Goal: Information Seeking & Learning: Learn about a topic

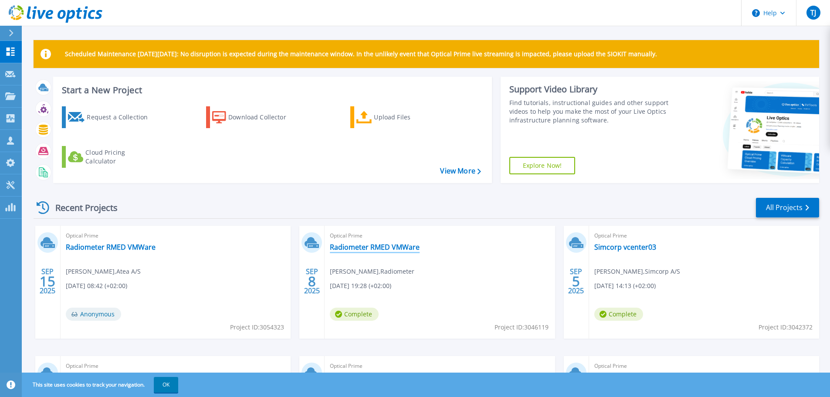
click at [368, 247] on link "Radiometer RMED VMWare" at bounding box center [375, 247] width 90 height 9
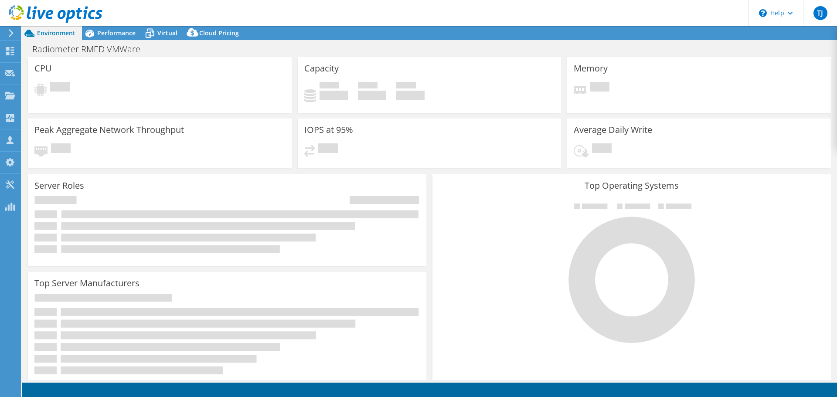
select select "EUFrankfurt"
select select "EUR"
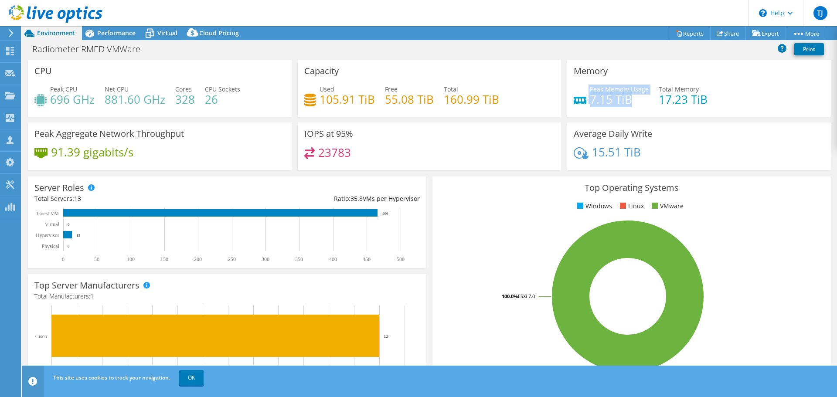
drag, startPoint x: 619, startPoint y: 101, endPoint x: 582, endPoint y: 100, distance: 37.1
click at [582, 100] on div "Peak Memory Usage 7.15 TiB" at bounding box center [611, 95] width 75 height 20
drag, startPoint x: 323, startPoint y: 98, endPoint x: 350, endPoint y: 96, distance: 27.1
click at [350, 96] on h4 "105.91 TiB" at bounding box center [347, 100] width 55 height 10
drag, startPoint x: 623, startPoint y: 150, endPoint x: 571, endPoint y: 129, distance: 56.3
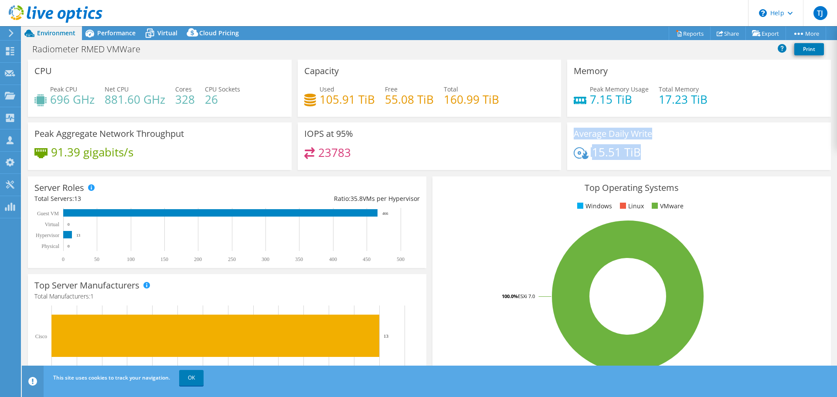
click at [571, 129] on div "Average Daily Write 15.51 TiB" at bounding box center [699, 146] width 264 height 48
click at [123, 31] on span "Performance" at bounding box center [116, 33] width 38 height 8
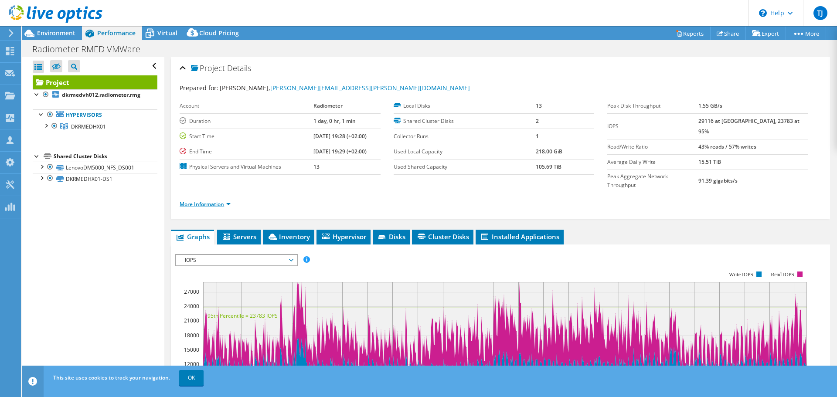
click at [202, 201] on link "More Information" at bounding box center [205, 204] width 51 height 7
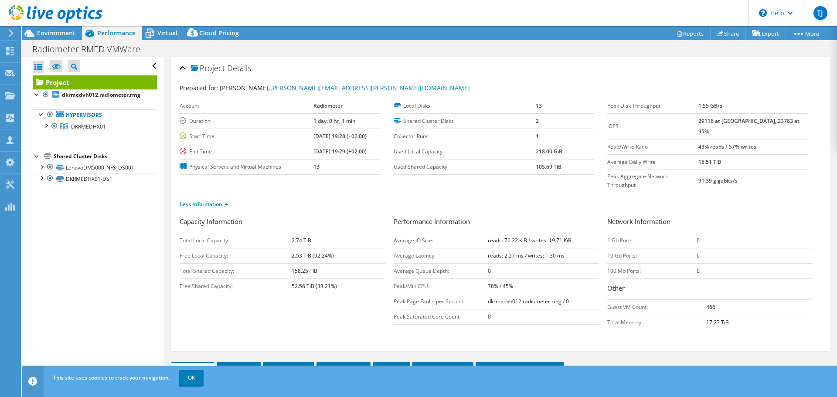
drag, startPoint x: 758, startPoint y: 137, endPoint x: 708, endPoint y: 136, distance: 49.7
click at [708, 139] on tr "Read/Write Ratio 43% reads / 57% writes" at bounding box center [707, 146] width 201 height 15
click at [720, 143] on b "43% reads / 57% writes" at bounding box center [727, 146] width 58 height 7
click at [719, 143] on b "43% reads / 57% writes" at bounding box center [727, 146] width 58 height 7
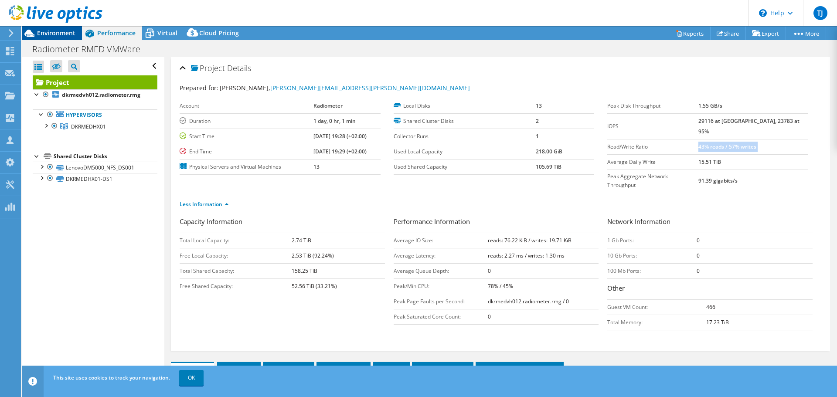
click at [65, 28] on div at bounding box center [51, 14] width 102 height 29
click at [43, 29] on span "Environment" at bounding box center [56, 33] width 38 height 8
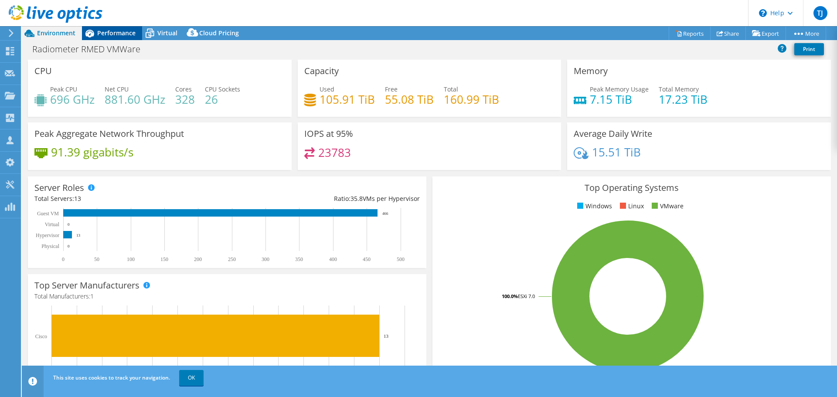
click at [117, 35] on span "Performance" at bounding box center [116, 33] width 38 height 8
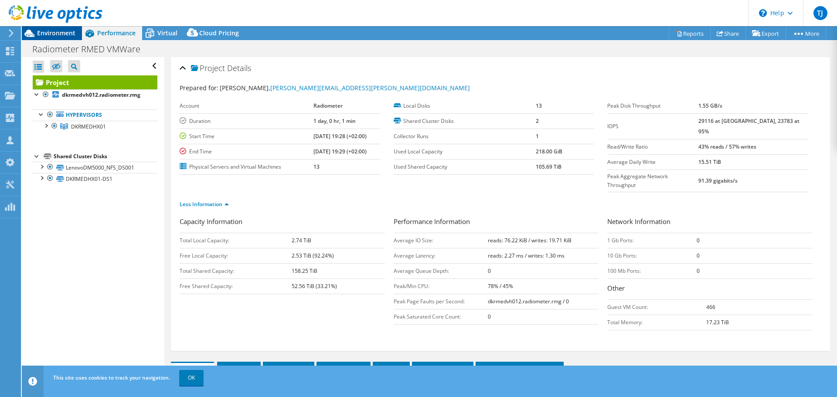
click at [68, 33] on span "Environment" at bounding box center [56, 33] width 38 height 8
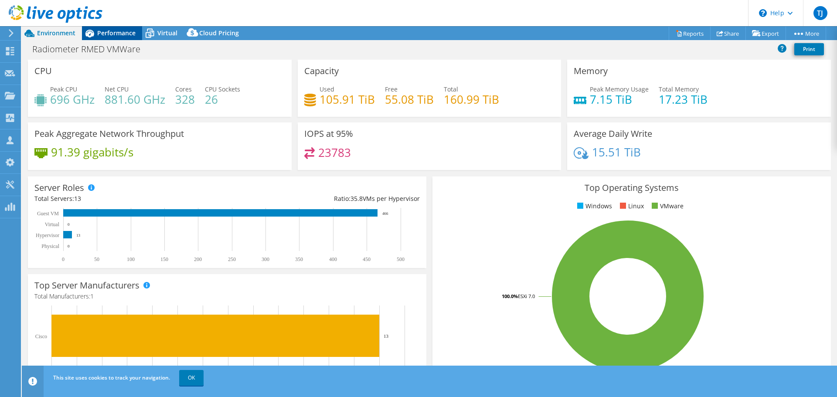
click at [113, 37] on span "Performance" at bounding box center [116, 33] width 38 height 8
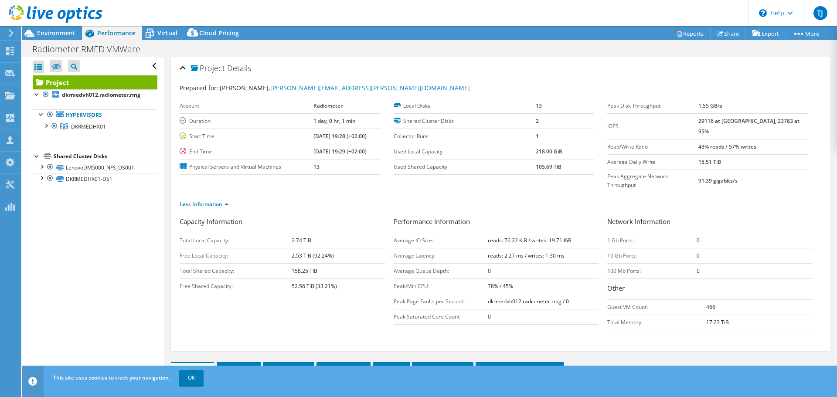
click at [451, 116] on td "Shared Cluster Disks" at bounding box center [465, 120] width 142 height 15
